Goal: Information Seeking & Learning: Learn about a topic

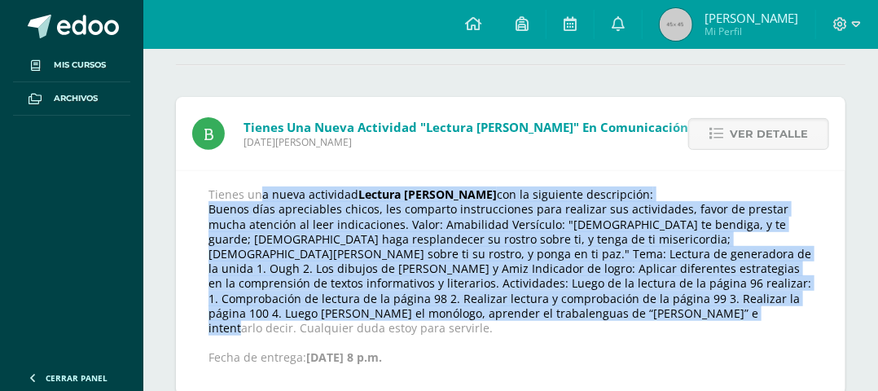
scroll to position [163, 0]
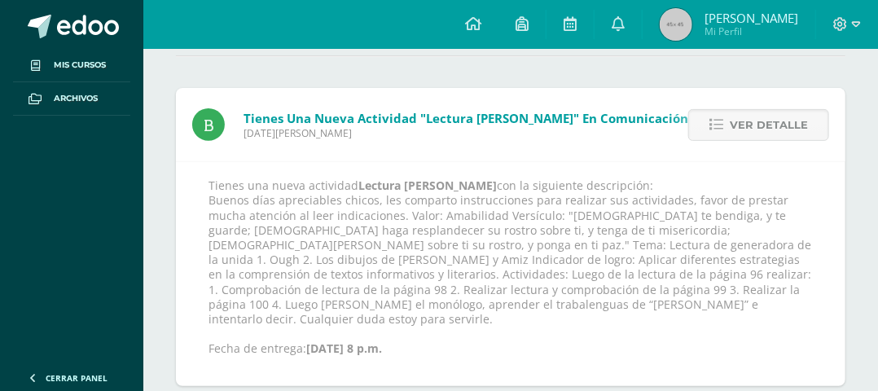
click at [533, 348] on p "Tienes una nueva actividad Lectura de Ough con la siguiente descripción: Buenos…" at bounding box center [510, 266] width 604 height 177
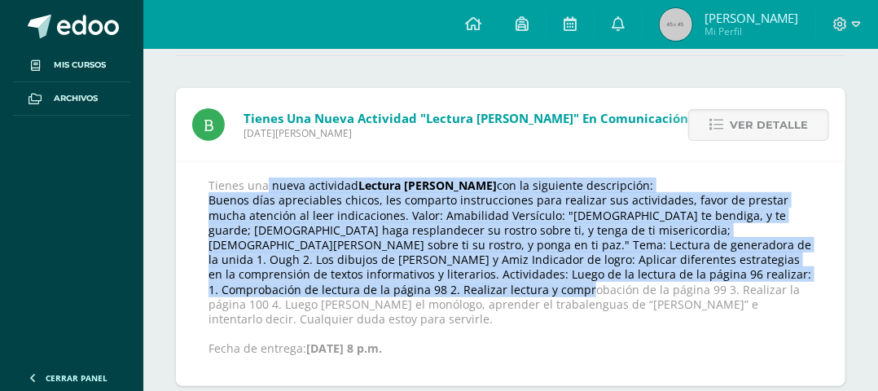
drag, startPoint x: 289, startPoint y: 196, endPoint x: 674, endPoint y: 304, distance: 400.0
click at [674, 304] on p "Tienes una nueva actividad Lectura de Ough con la siguiente descripción: Buenos…" at bounding box center [510, 266] width 604 height 177
click at [607, 286] on p "Tienes una nueva actividad Lectura de Ough con la siguiente descripción: Buenos…" at bounding box center [510, 266] width 604 height 177
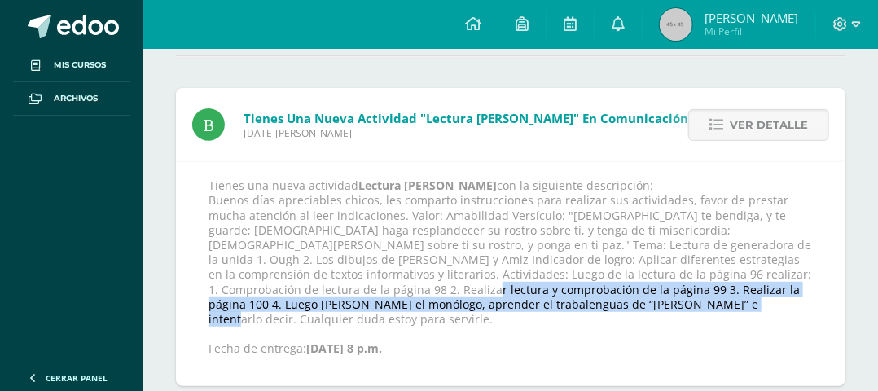
drag, startPoint x: 590, startPoint y: 306, endPoint x: 649, endPoint y: 333, distance: 64.5
click at [649, 333] on p "Tienes una nueva actividad Lectura de Ough con la siguiente descripción: Buenos…" at bounding box center [510, 266] width 604 height 177
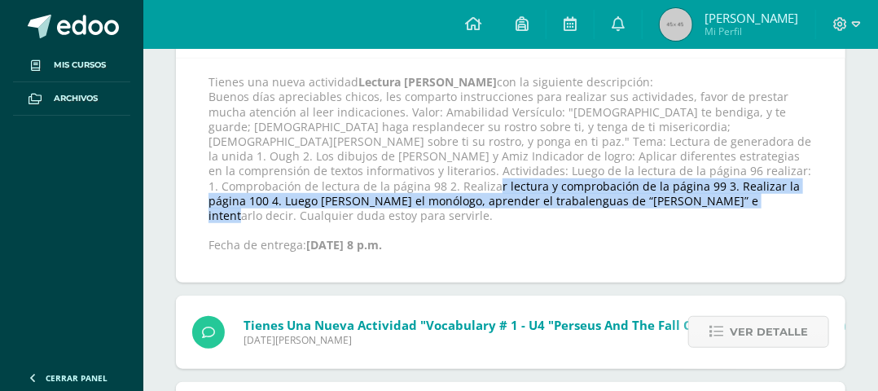
scroll to position [407, 0]
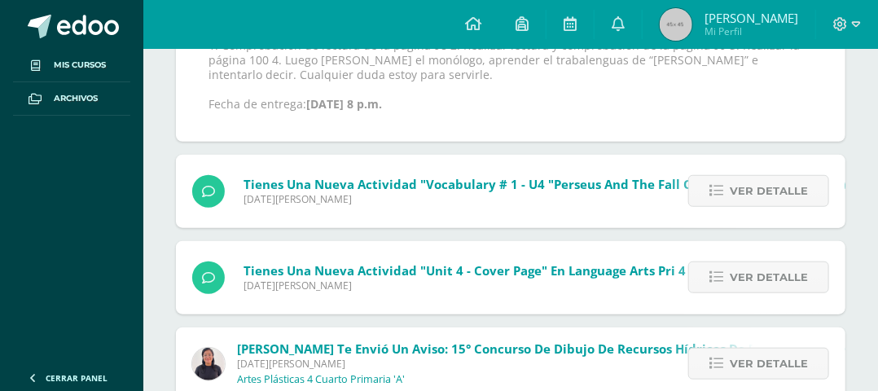
click at [436, 265] on div "Tienes una nueva actividad "Unit 4 - Cover page" En Language Arts Pri 4 Viernes…" at bounding box center [439, 277] width 526 height 73
click at [769, 206] on span "Ver detalle" at bounding box center [768, 191] width 78 height 30
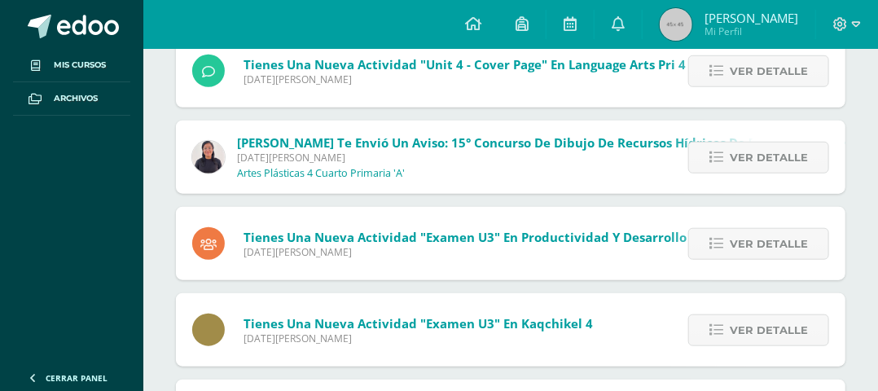
scroll to position [414, 0]
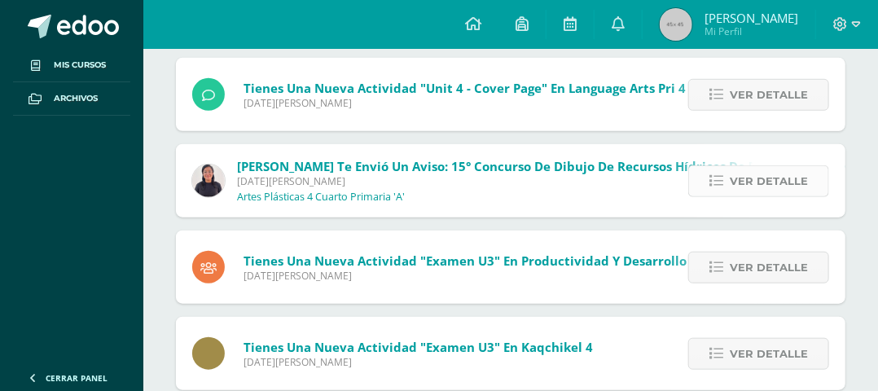
click at [775, 196] on span "Ver detalle" at bounding box center [768, 181] width 78 height 30
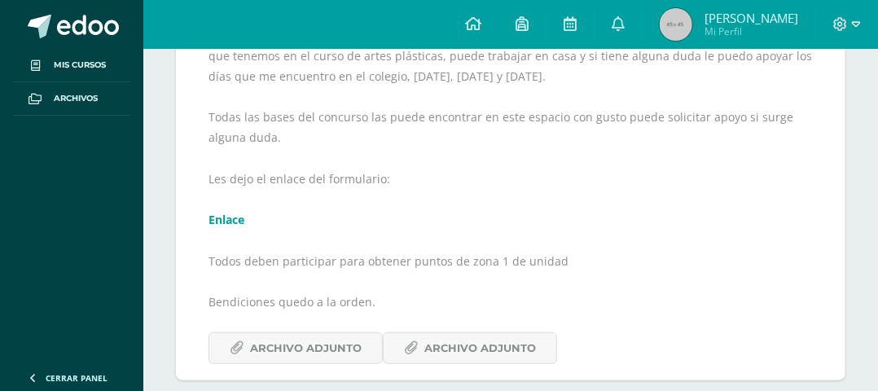
scroll to position [505, 0]
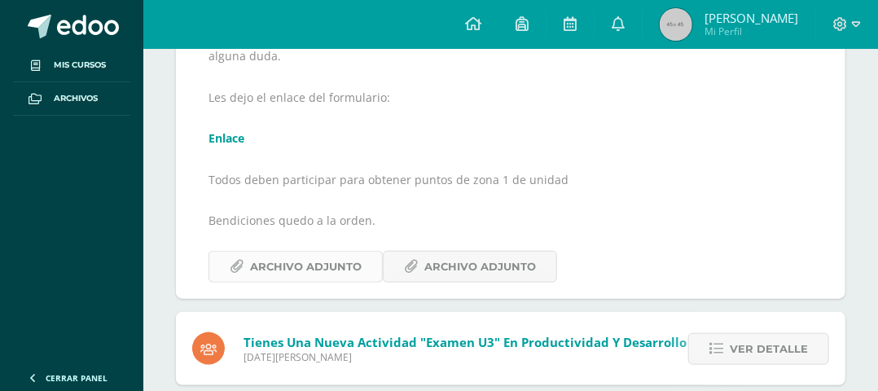
click at [361, 282] on span "Archivo Adjunto" at bounding box center [306, 267] width 112 height 30
click at [499, 282] on span "Archivo Adjunto" at bounding box center [480, 267] width 112 height 30
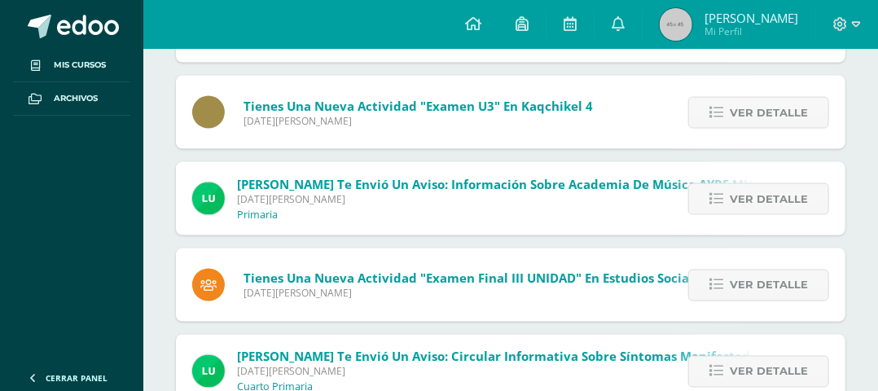
scroll to position [830, 0]
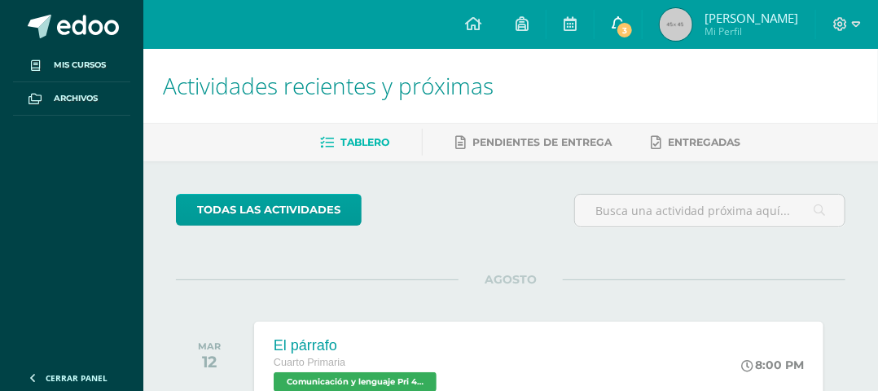
click at [633, 28] on span "3" at bounding box center [624, 30] width 18 height 18
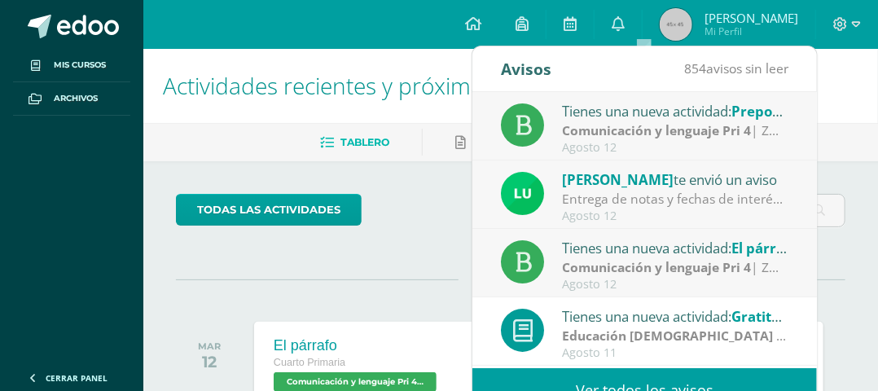
click at [644, 126] on strong "Comunicación y lenguaje Pri 4" at bounding box center [656, 130] width 189 height 18
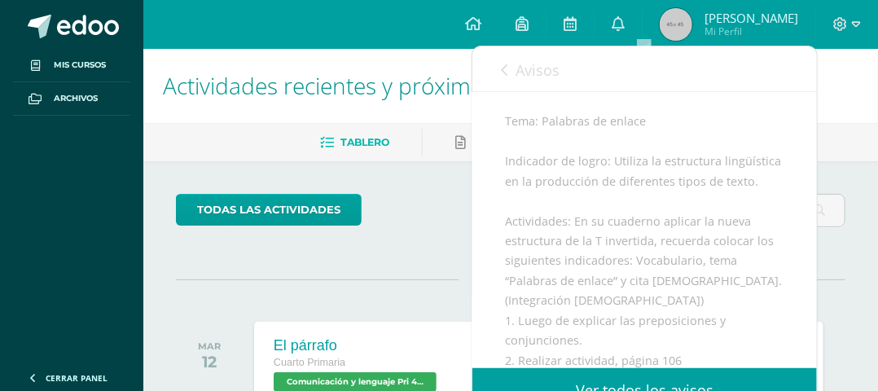
scroll to position [467, 0]
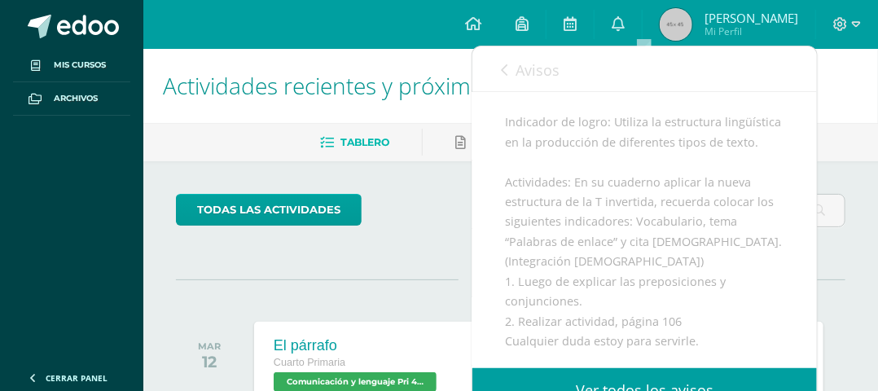
drag, startPoint x: 504, startPoint y: 145, endPoint x: 746, endPoint y: 371, distance: 331.2
click at [746, 371] on div "Avisos 853 avisos sin leer Avisos Tienes una nueva actividad: Preposiciones y c…" at bounding box center [644, 229] width 344 height 366
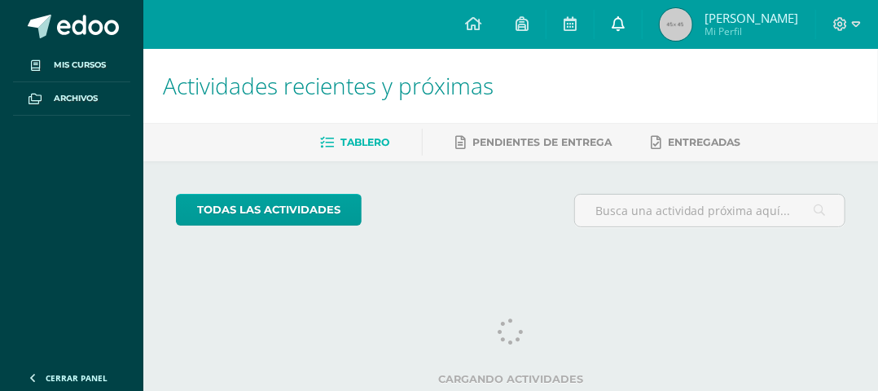
drag, startPoint x: 0, startPoint y: 0, endPoint x: 648, endPoint y: 29, distance: 648.7
click at [624, 28] on icon at bounding box center [617, 23] width 13 height 15
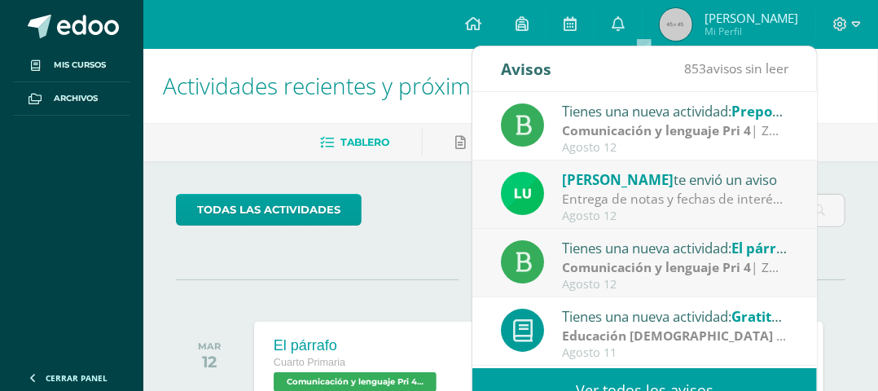
click at [624, 199] on div "Entrega de notas y fechas de interés: Buenos días estimada comunidad. Espero qu…" at bounding box center [675, 199] width 226 height 19
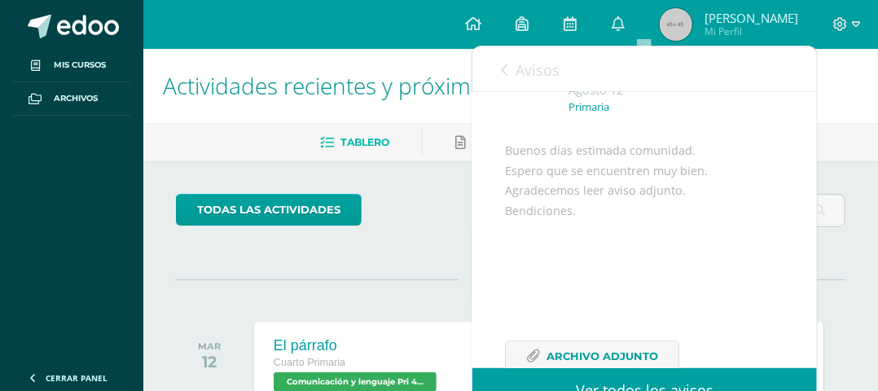
scroll to position [163, 0]
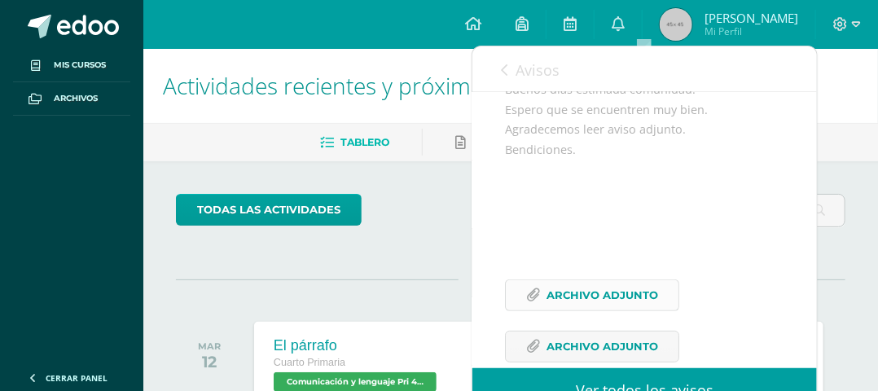
click at [610, 310] on span "Archivo Adjunto" at bounding box center [602, 295] width 112 height 30
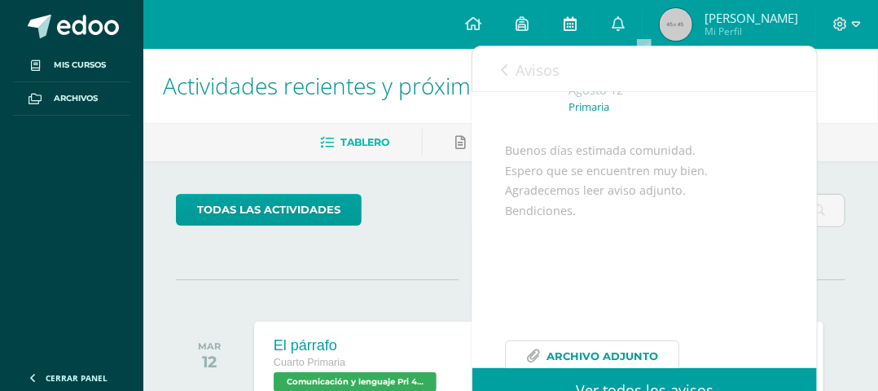
scroll to position [0, 0]
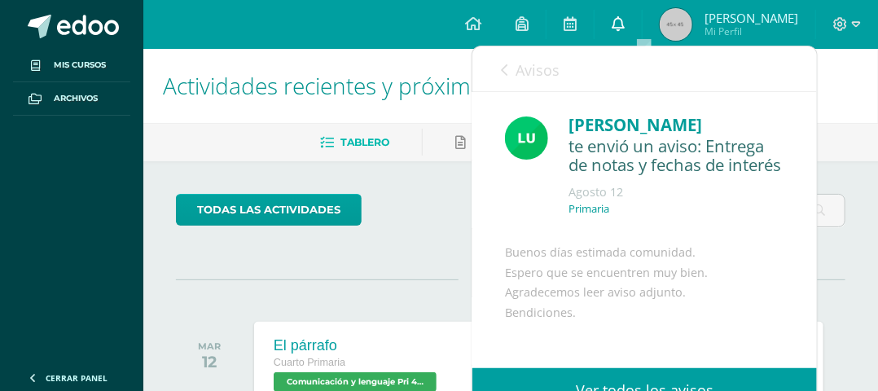
click at [624, 20] on icon at bounding box center [617, 23] width 13 height 15
click at [624, 26] on icon at bounding box center [617, 23] width 13 height 15
click at [624, 24] on icon at bounding box center [617, 23] width 13 height 15
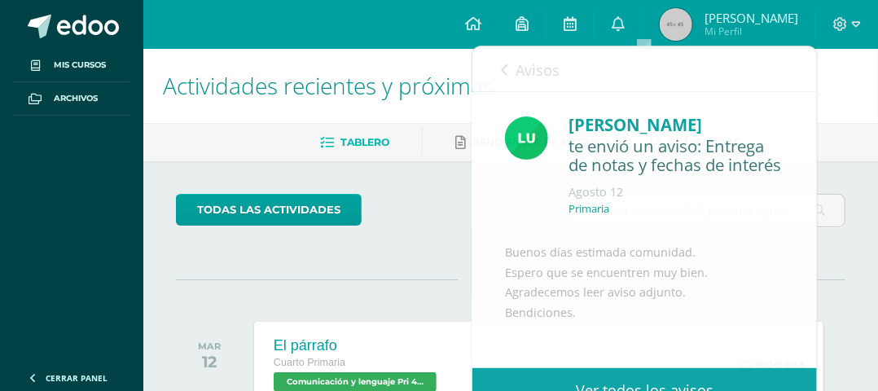
drag, startPoint x: 339, startPoint y: 282, endPoint x: 365, endPoint y: 256, distance: 37.4
click at [339, 281] on div "todas las Actividades No tienes actividades Échale un vistazo a los demás perío…" at bounding box center [510, 383] width 734 height 444
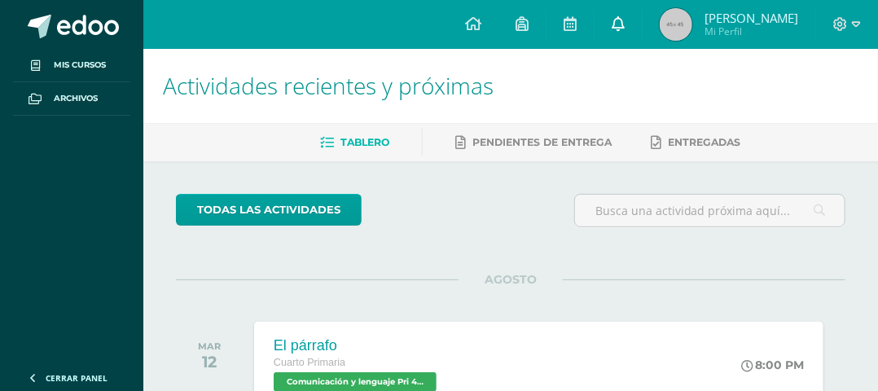
click at [642, 30] on link at bounding box center [617, 24] width 47 height 49
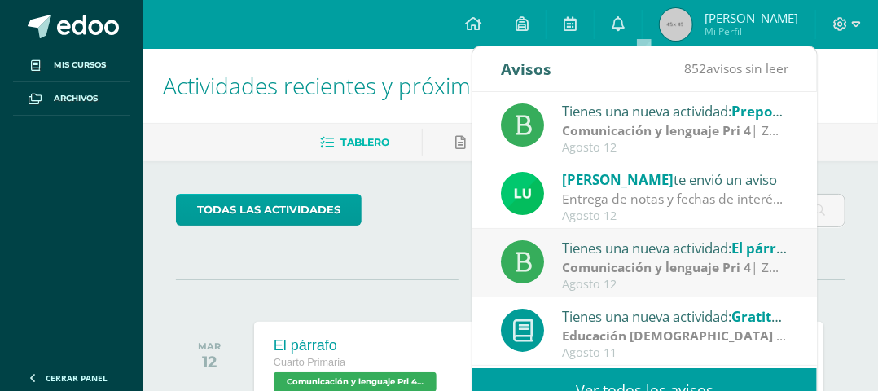
click at [641, 262] on strong "Comunicación y lenguaje Pri 4" at bounding box center [656, 267] width 189 height 18
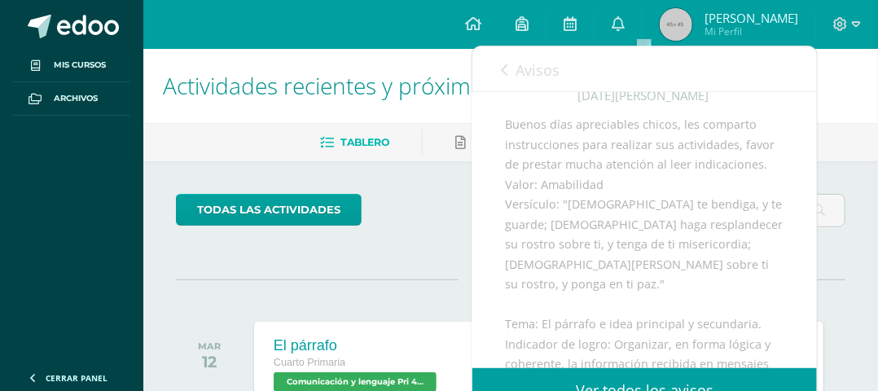
scroll to position [244, 0]
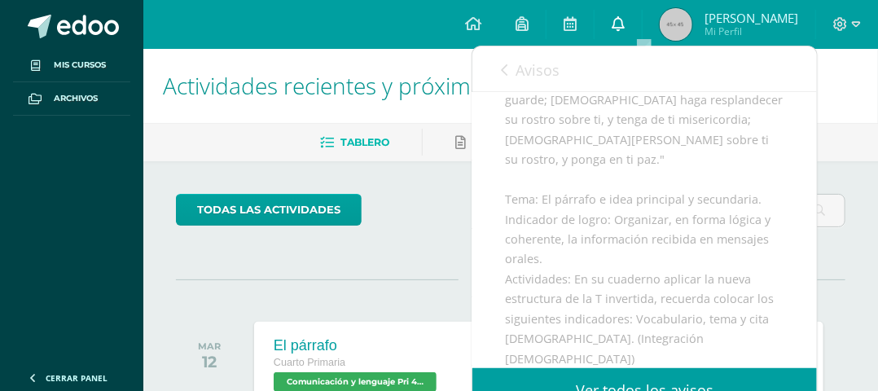
click at [624, 25] on icon at bounding box center [617, 23] width 13 height 15
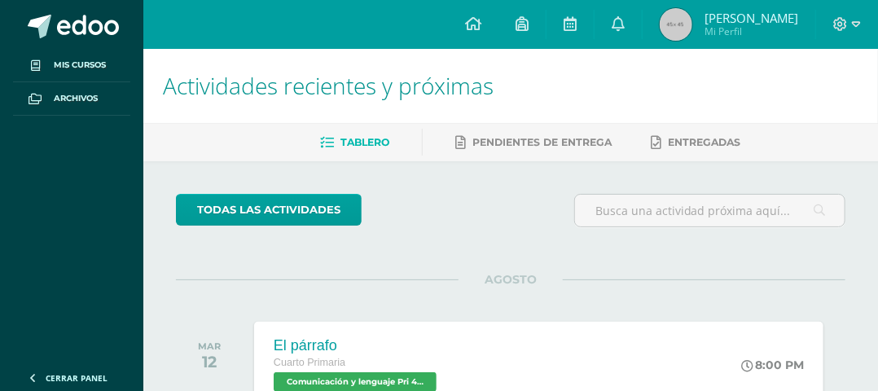
click at [418, 178] on div "todas las Actividades No tienes actividades Échale un vistazo a los demás perío…" at bounding box center [510, 383] width 734 height 444
click at [624, 26] on icon at bounding box center [617, 23] width 13 height 15
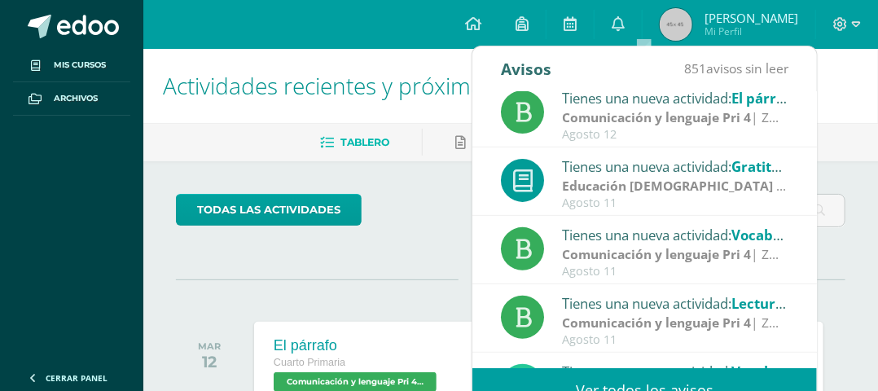
scroll to position [270, 0]
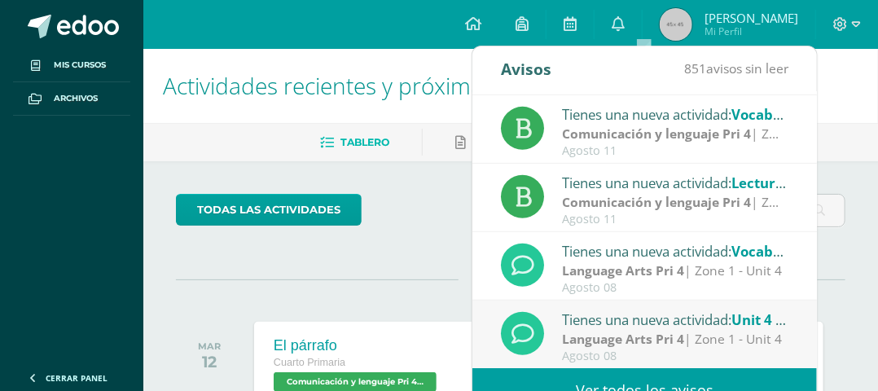
click at [656, 138] on strong "Comunicación y lenguaje Pri 4" at bounding box center [656, 134] width 189 height 18
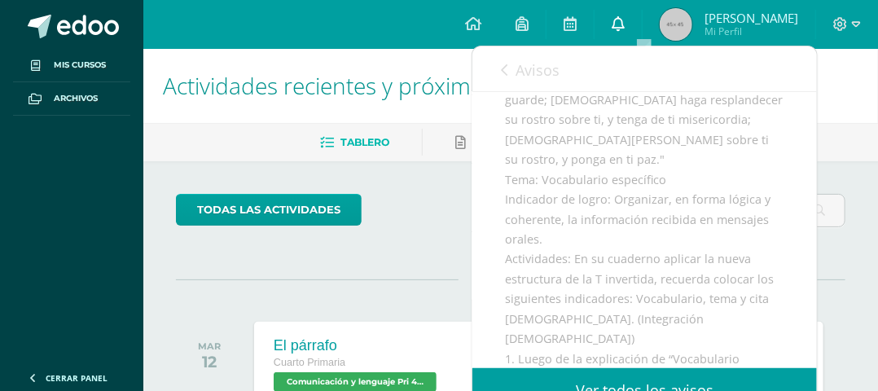
click at [624, 20] on icon at bounding box center [617, 23] width 13 height 15
click at [273, 161] on div "Tablero Pendientes de entrega Entregadas" at bounding box center [529, 142] width 773 height 38
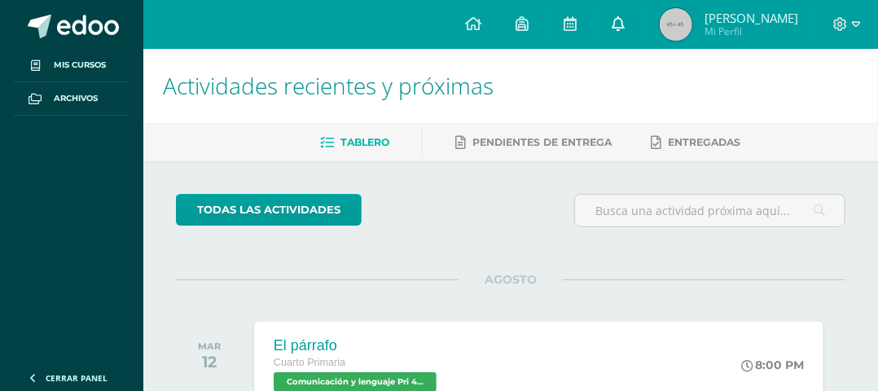
click at [624, 24] on icon at bounding box center [617, 23] width 13 height 15
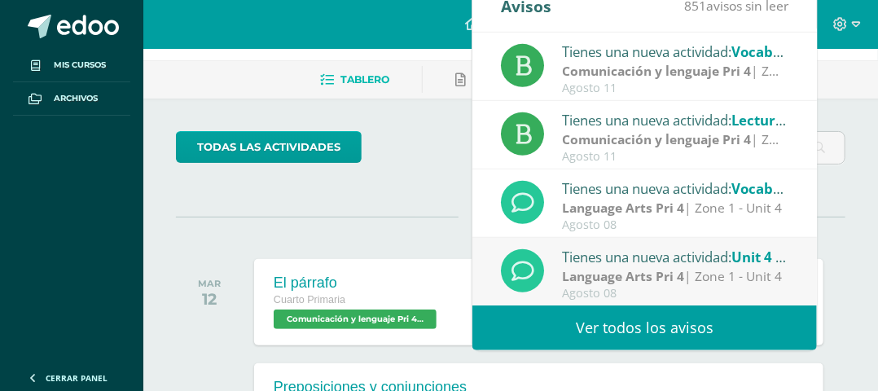
scroll to position [81, 0]
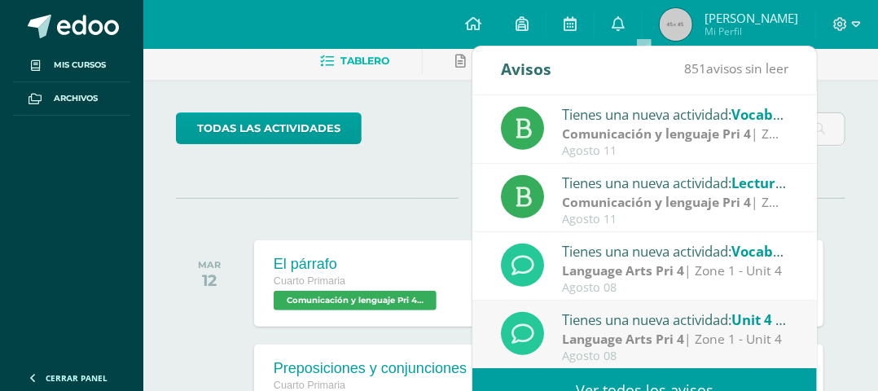
click at [641, 335] on strong "Language Arts Pri 4" at bounding box center [623, 339] width 122 height 18
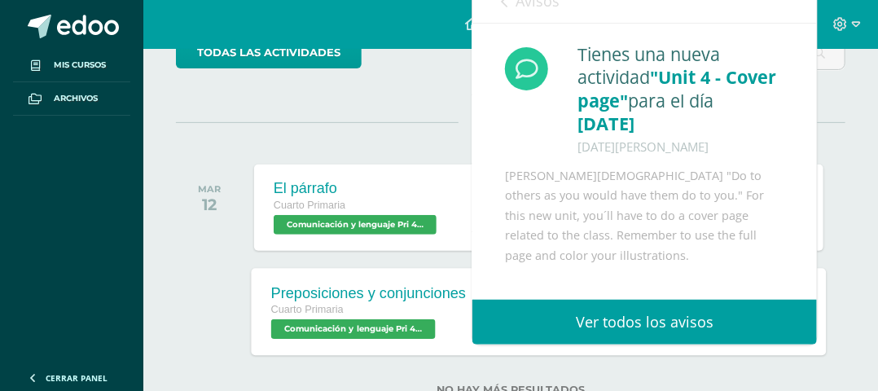
scroll to position [244, 0]
